Goal: Information Seeking & Learning: Check status

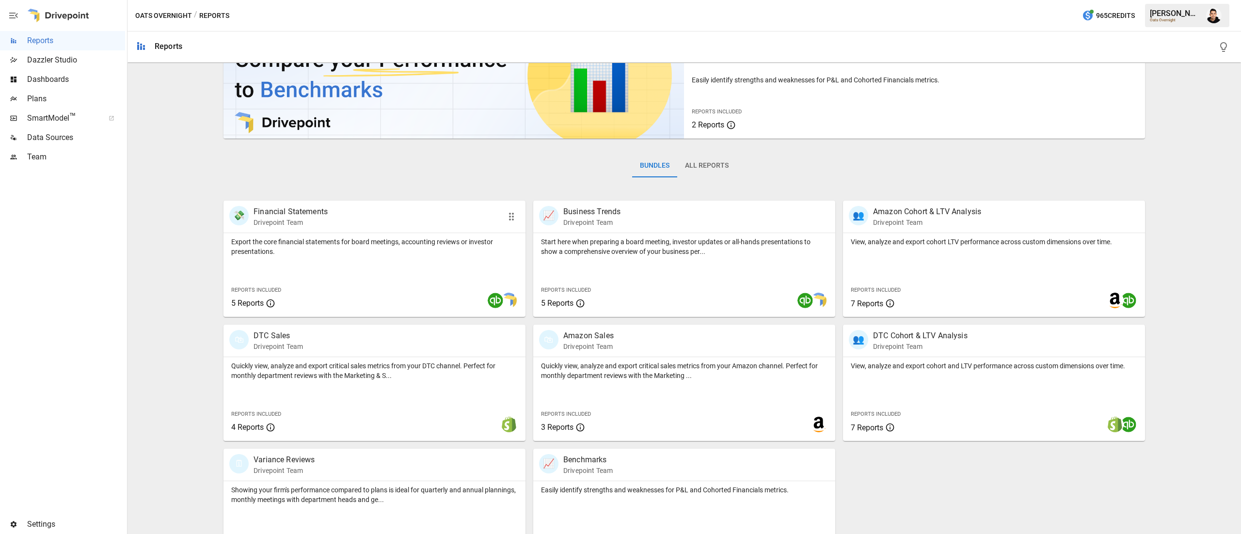
scroll to position [93, 0]
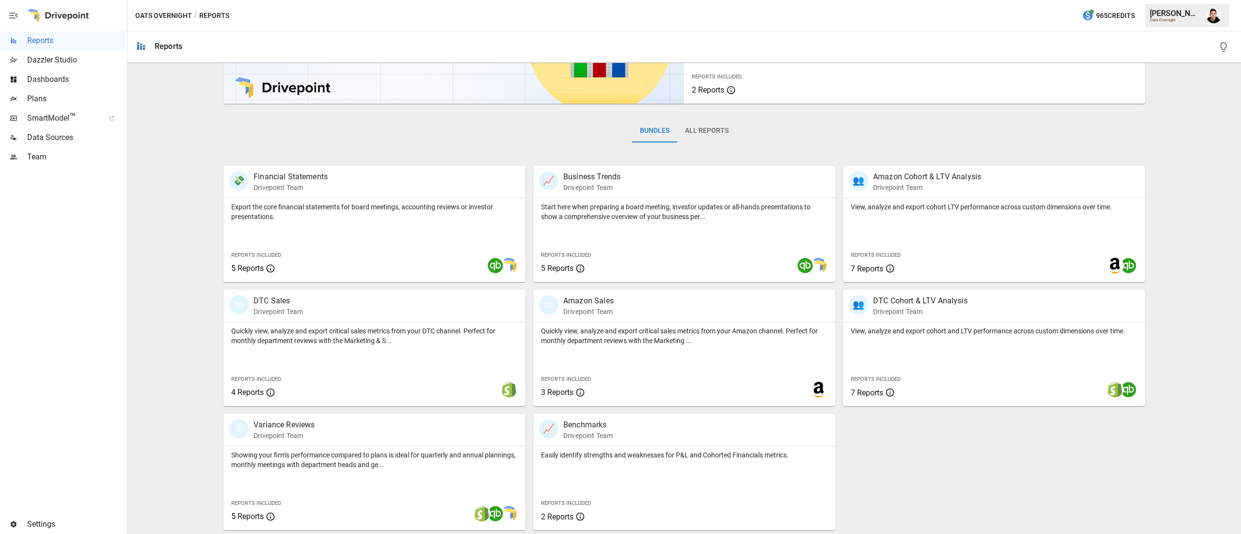
click at [699, 131] on button "All Reports" at bounding box center [706, 130] width 59 height 23
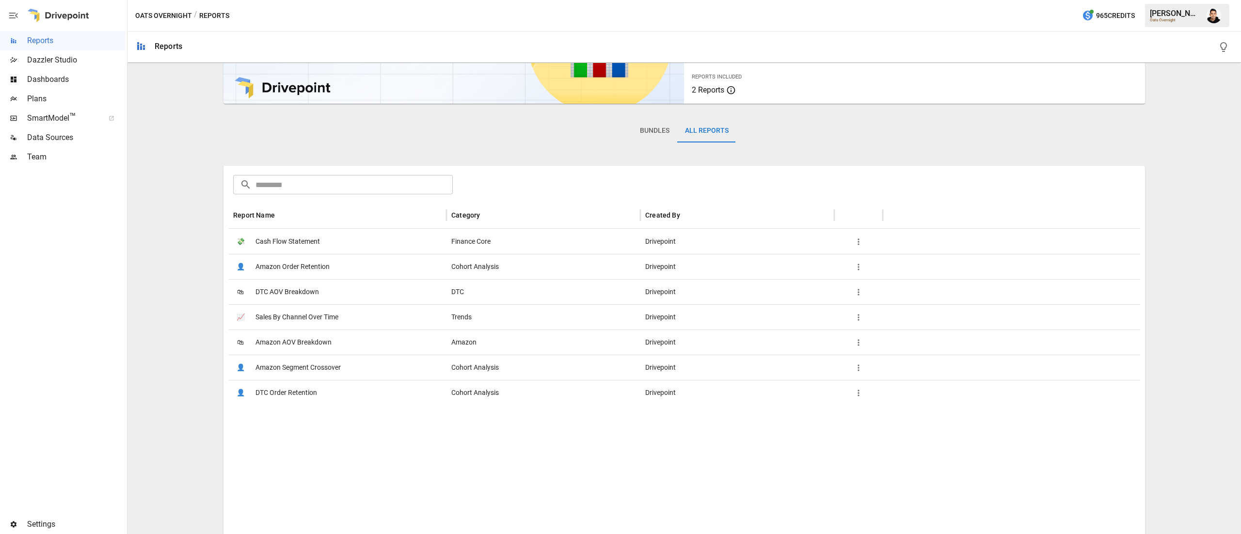
scroll to position [0, 0]
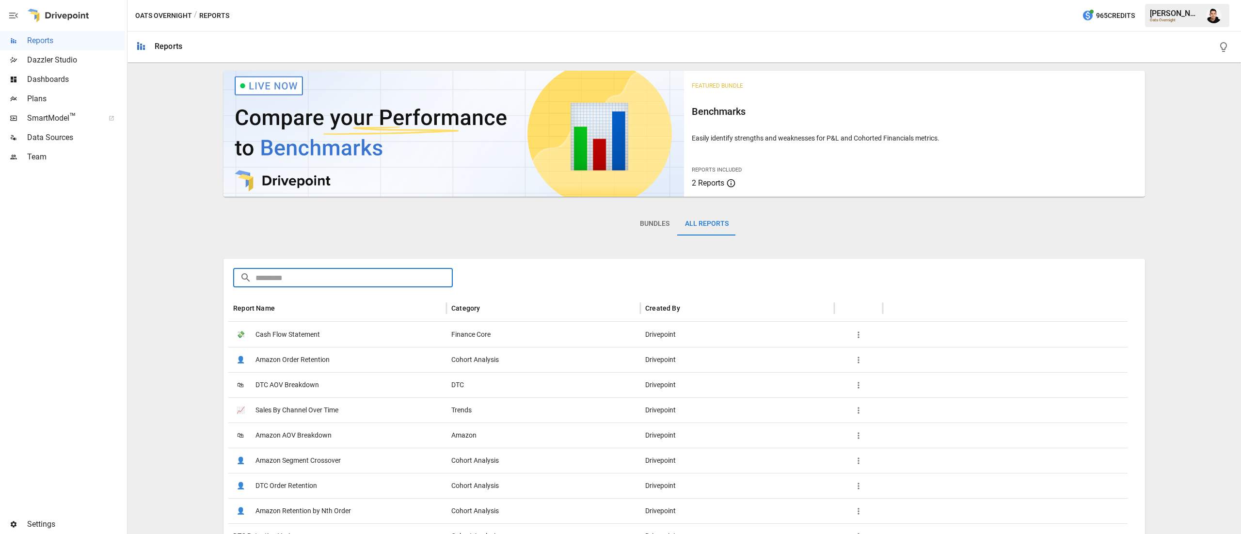
click at [373, 269] on input "text" at bounding box center [353, 277] width 197 height 19
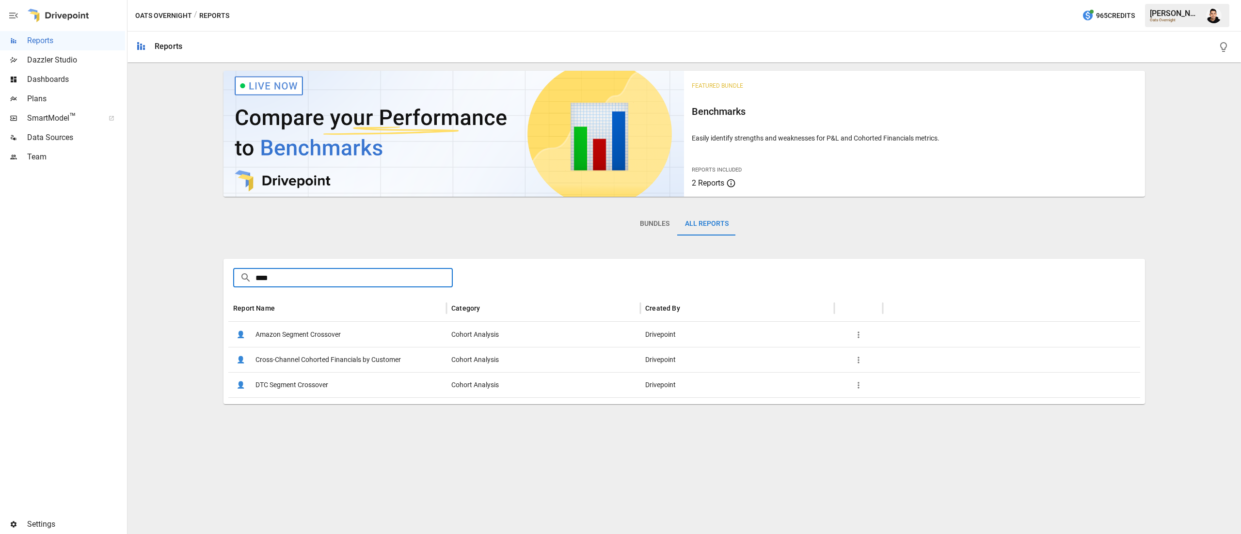
type input "****"
click at [362, 352] on span "Cross-Channel Cohorted Financials by Customer" at bounding box center [327, 360] width 145 height 25
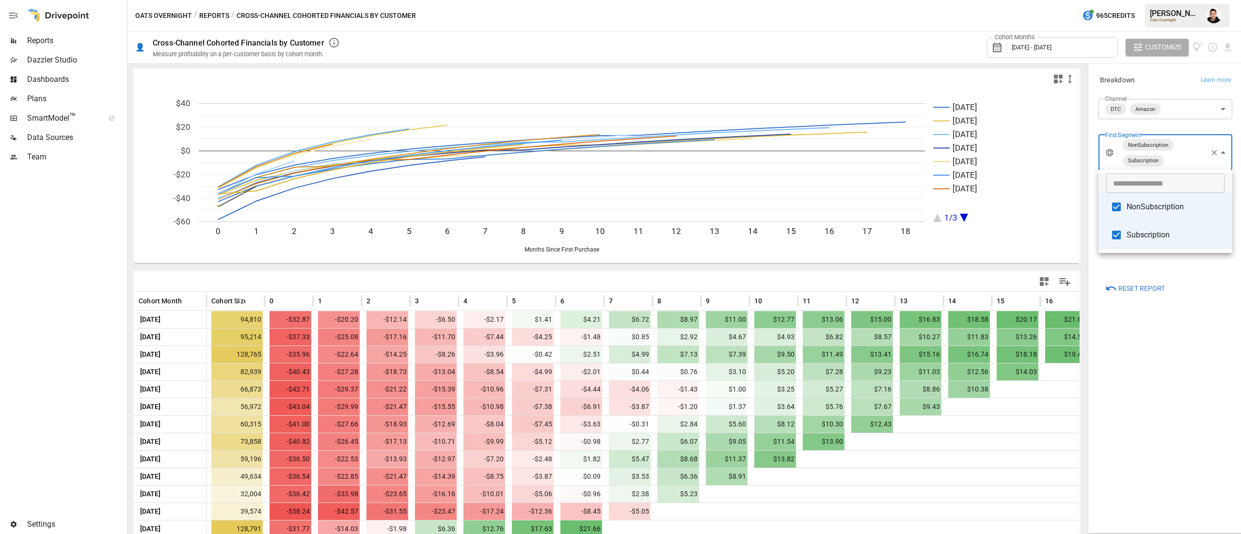
click at [1149, 0] on body "Reports Dazzler Studio Dashboards Plans SmartModel ™ Data Sources Team Settings…" at bounding box center [620, 0] width 1241 height 0
click at [1150, 117] on div at bounding box center [620, 267] width 1241 height 534
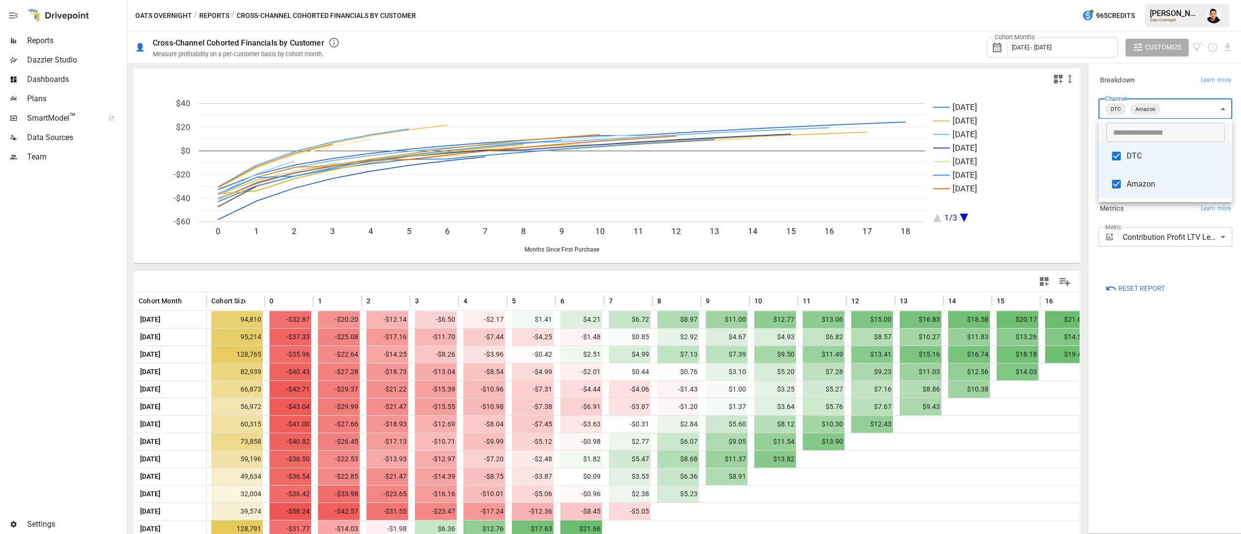
click at [1150, 0] on body "Reports Dazzler Studio Dashboards Plans SmartModel ™ Data Sources Team Settings…" at bounding box center [620, 0] width 1241 height 0
click at [1135, 192] on li "Amazon" at bounding box center [1165, 184] width 134 height 28
type input "***"
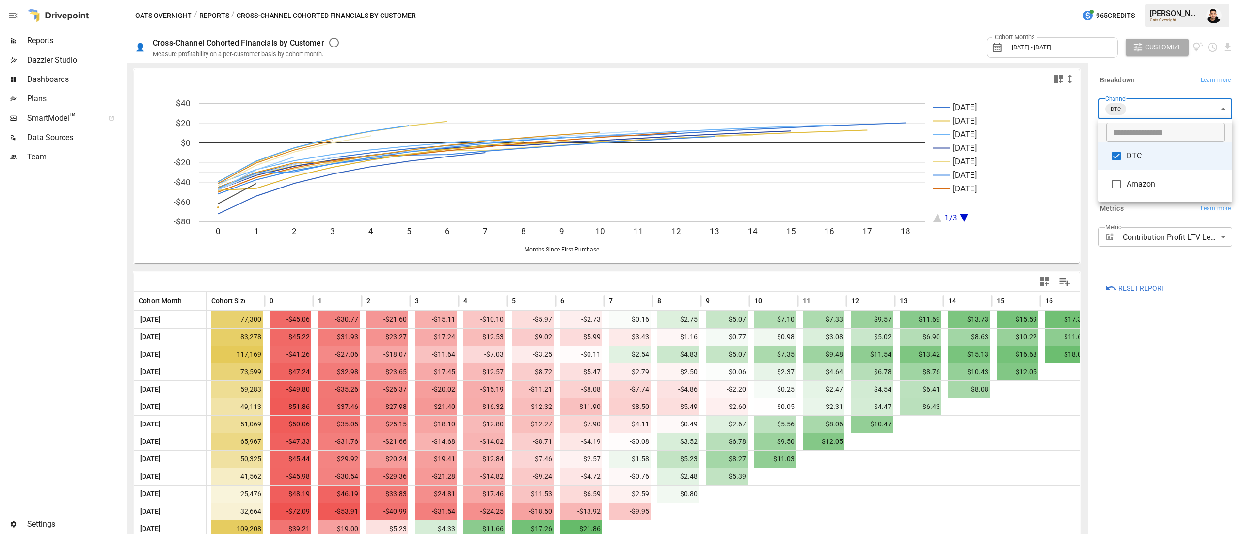
click at [987, 213] on div at bounding box center [620, 267] width 1241 height 534
